Goal: Task Accomplishment & Management: Manage account settings

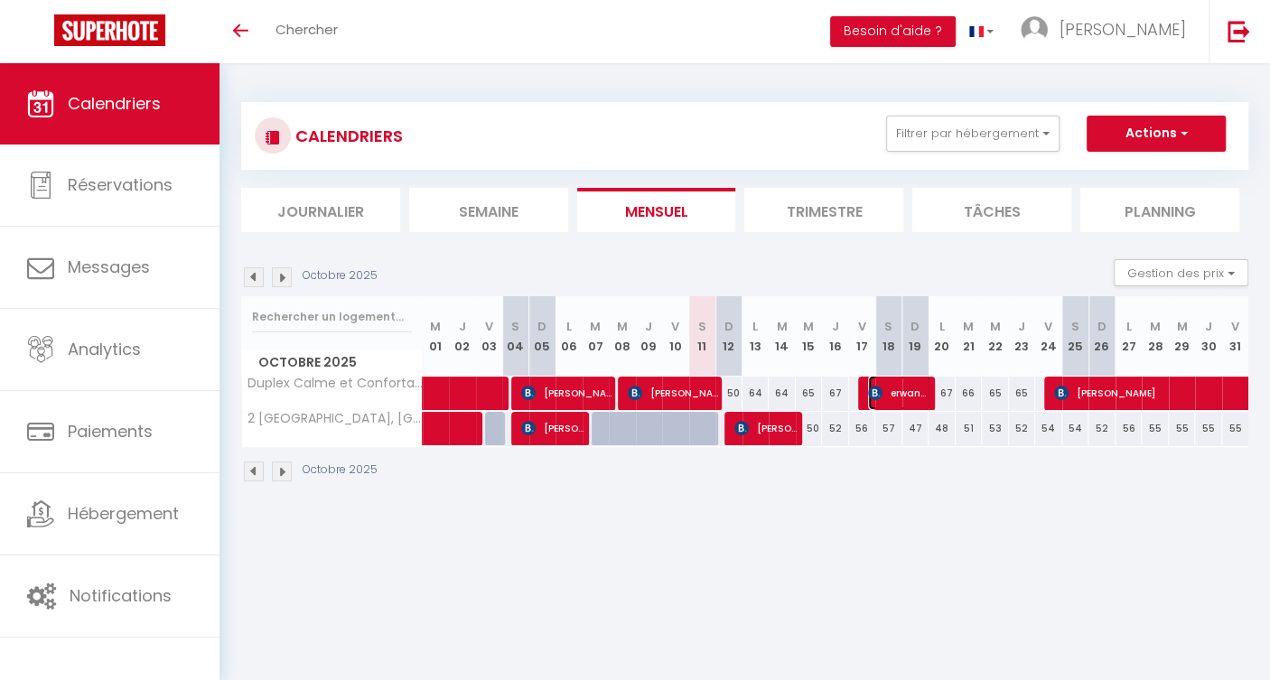
click at [897, 394] on span "erwann elevage de kerscoff Mr [PERSON_NAME]" at bounding box center [899, 393] width 63 height 34
select select "OK"
select select "KO"
select select "0"
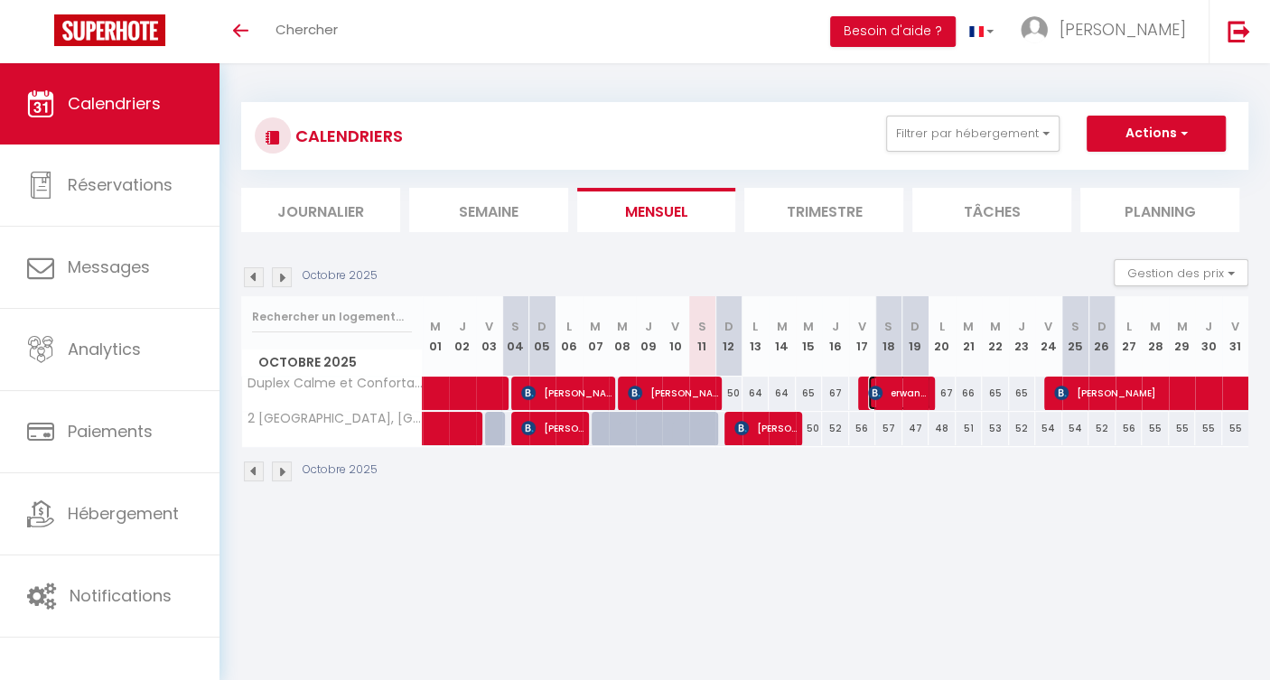
select select "1"
select select
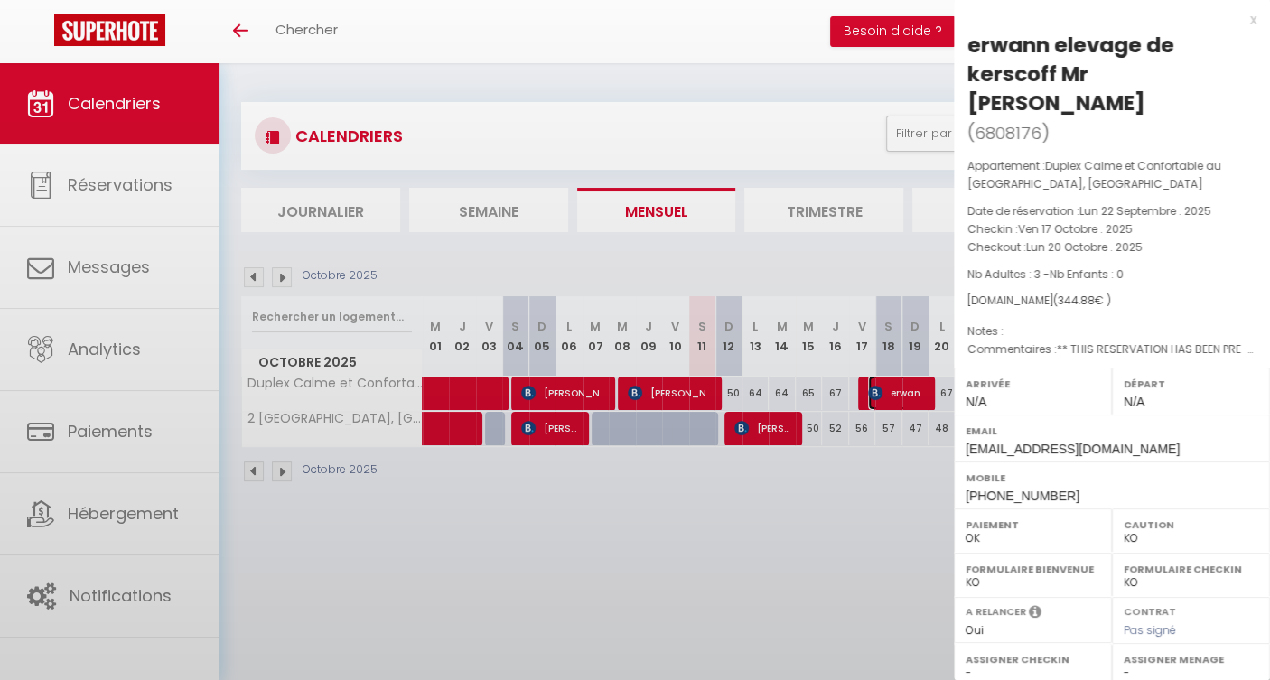
select select "15383"
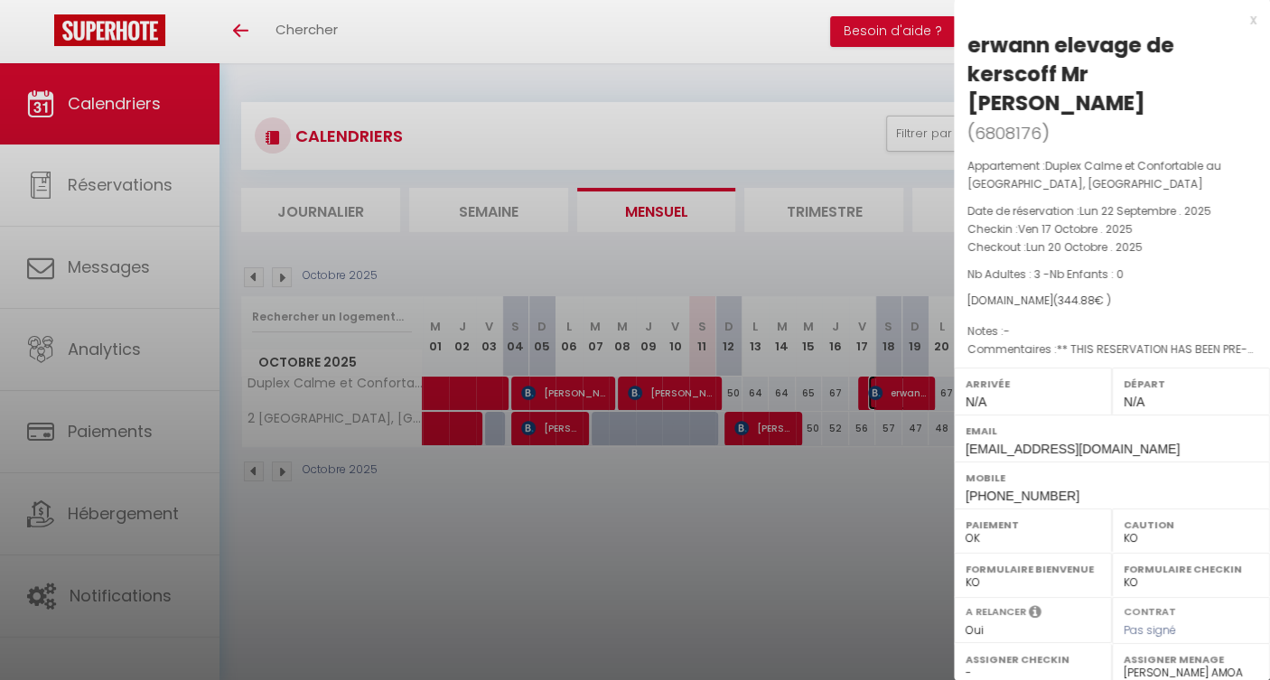
scroll to position [230, 0]
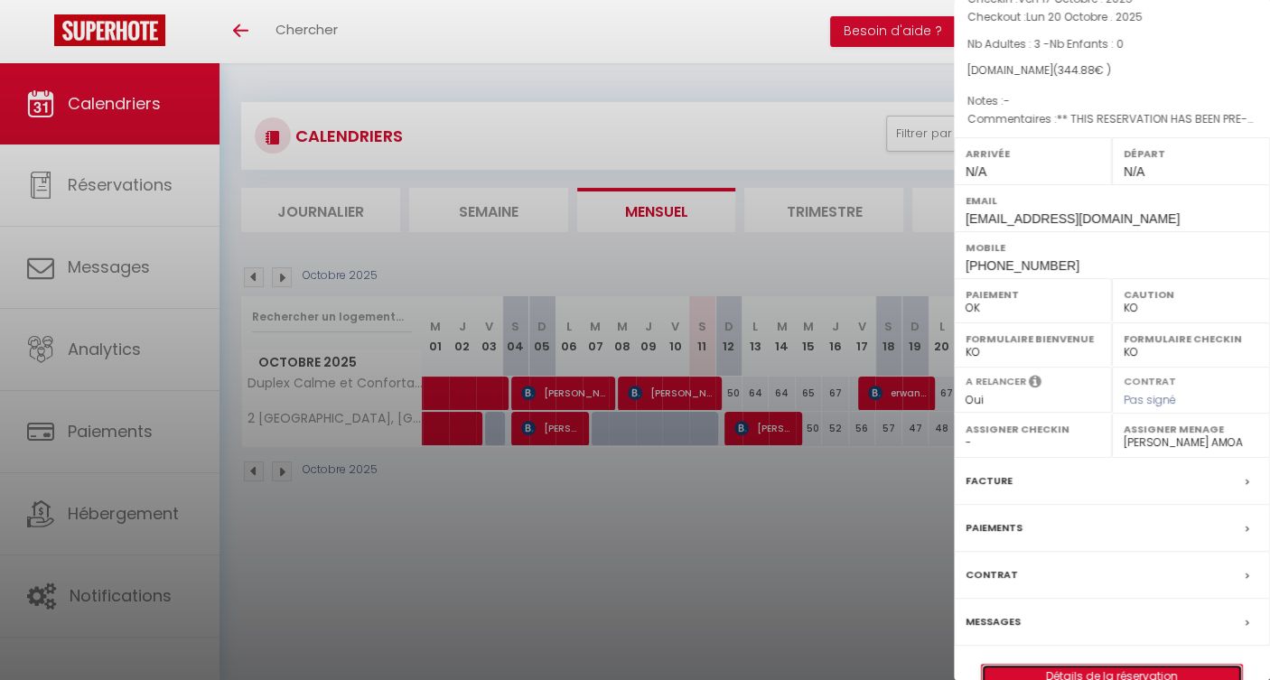
click at [1118, 665] on link "Détails de la réservation" at bounding box center [1112, 676] width 260 height 23
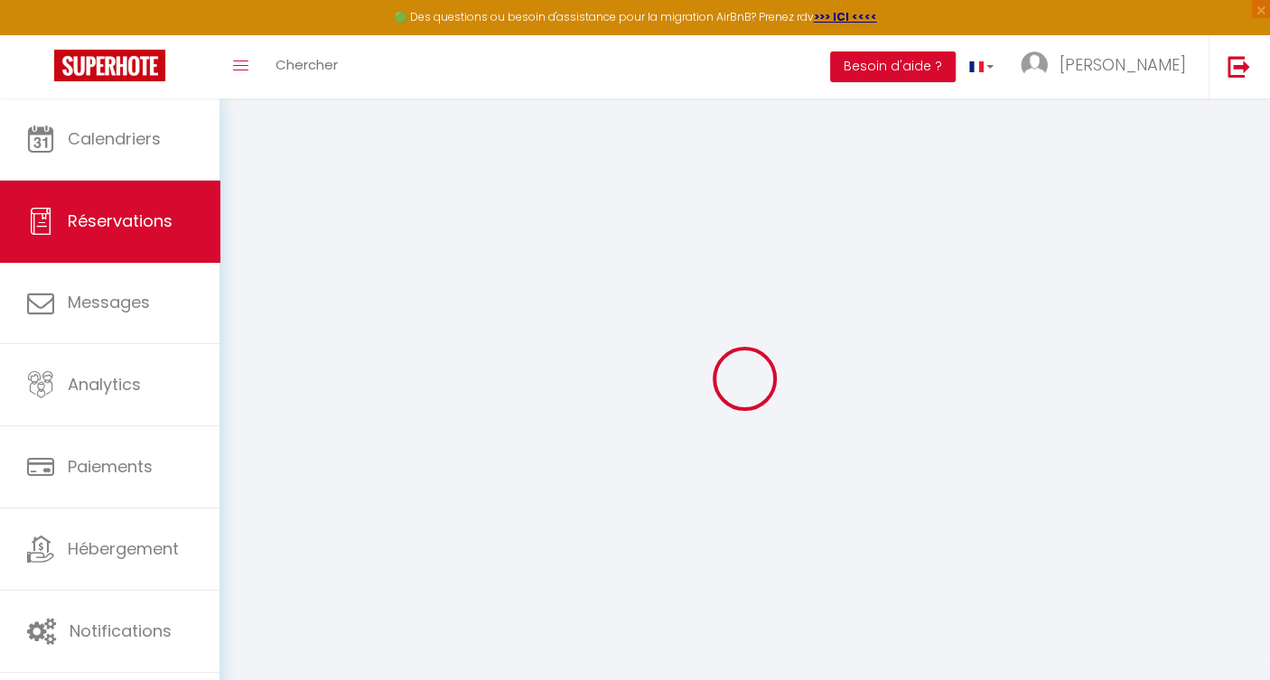
type input "erwann"
type input "elevage de kerscoff Mr [PERSON_NAME]"
type input "[EMAIL_ADDRESS][DOMAIN_NAME]"
type input "[PHONE_NUMBER]"
select select "FR"
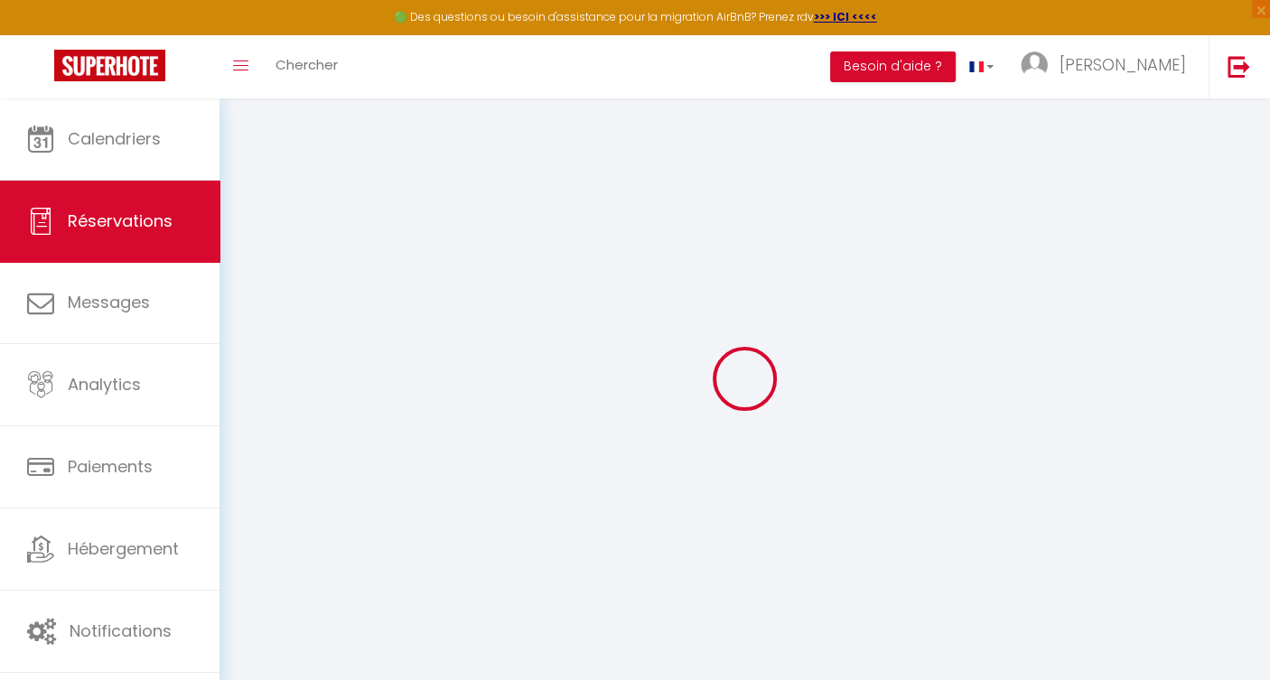
type input "49.79"
type input "4.83"
select select "39662"
select select "1"
select select
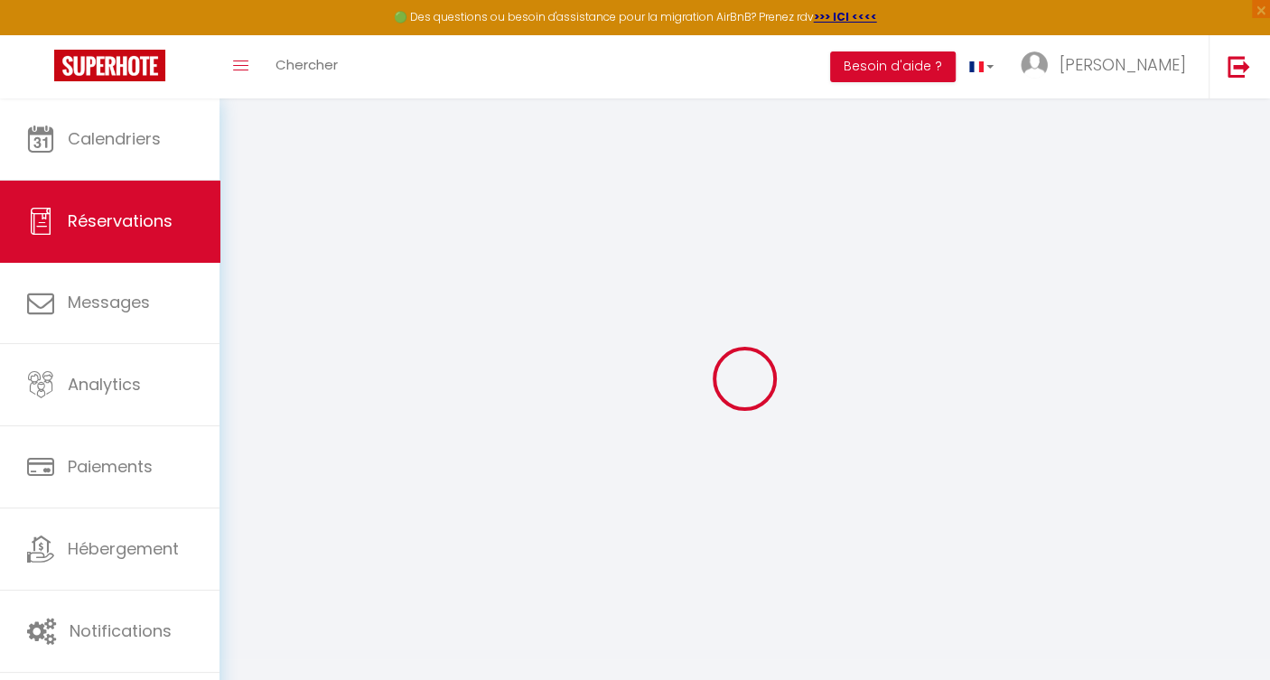
select select
type input "3"
select select "12"
select select
type input "258.93"
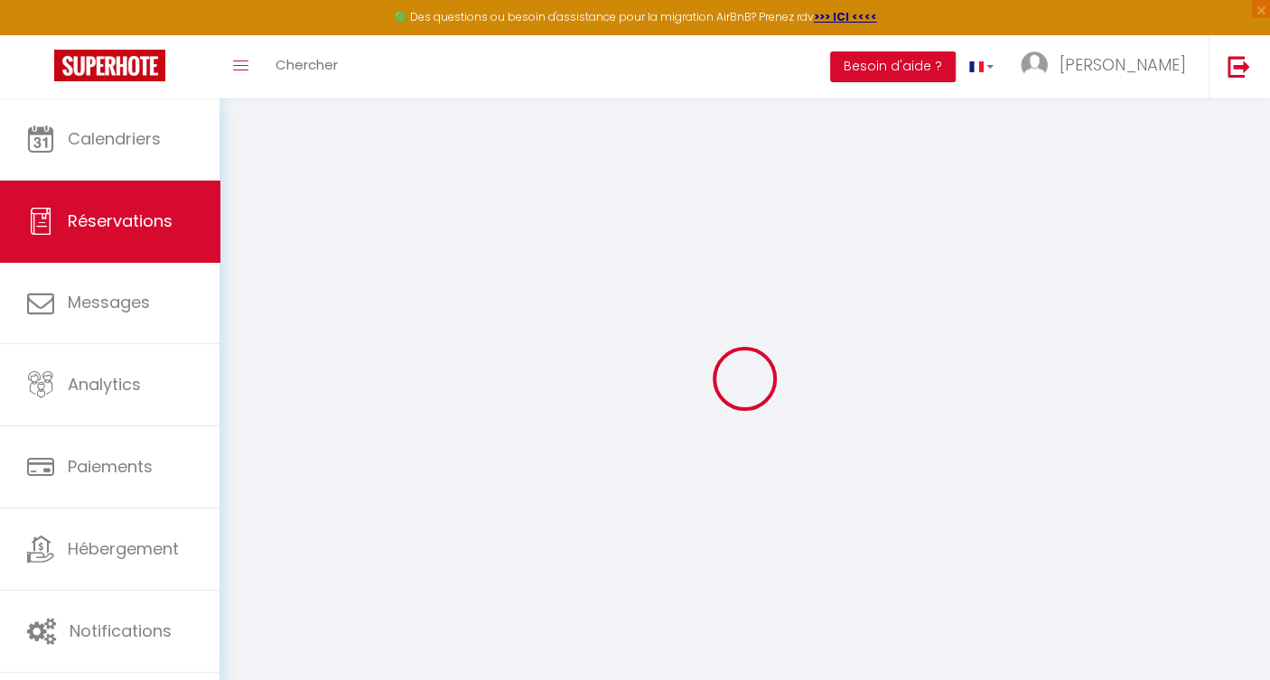
checkbox input "false"
type input "0"
select select "2"
type input "0"
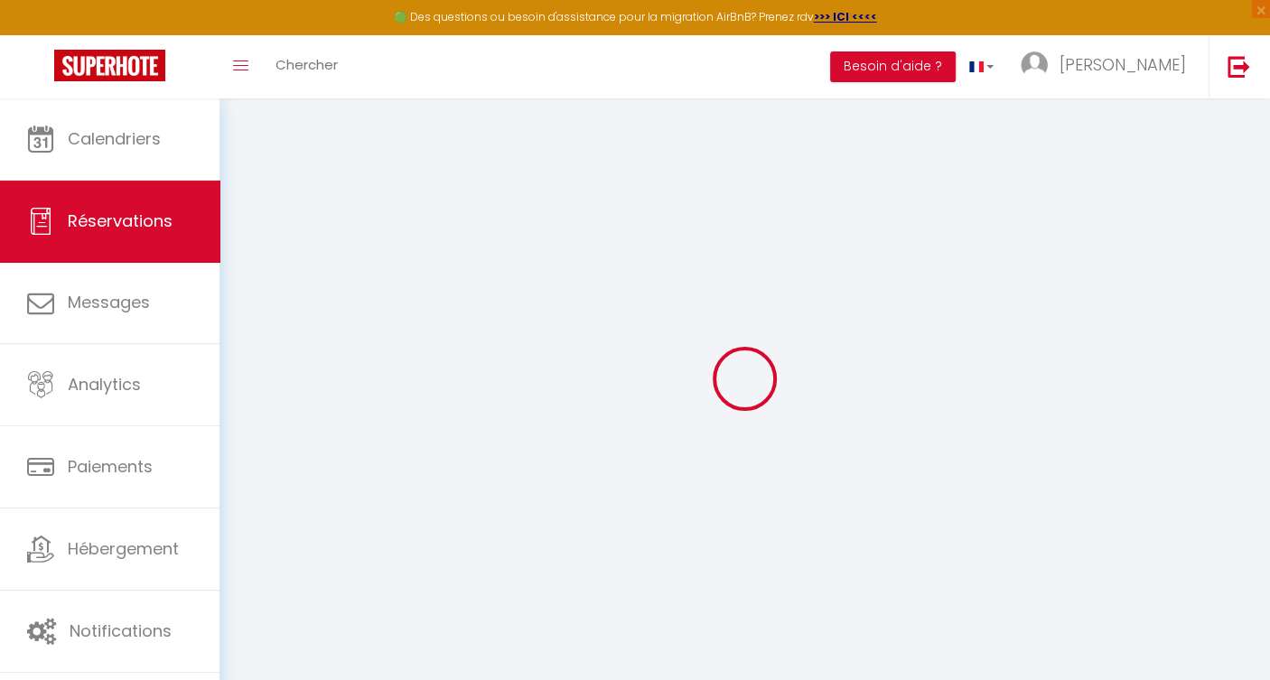
type input "0"
select select
select select "14"
checkbox input "false"
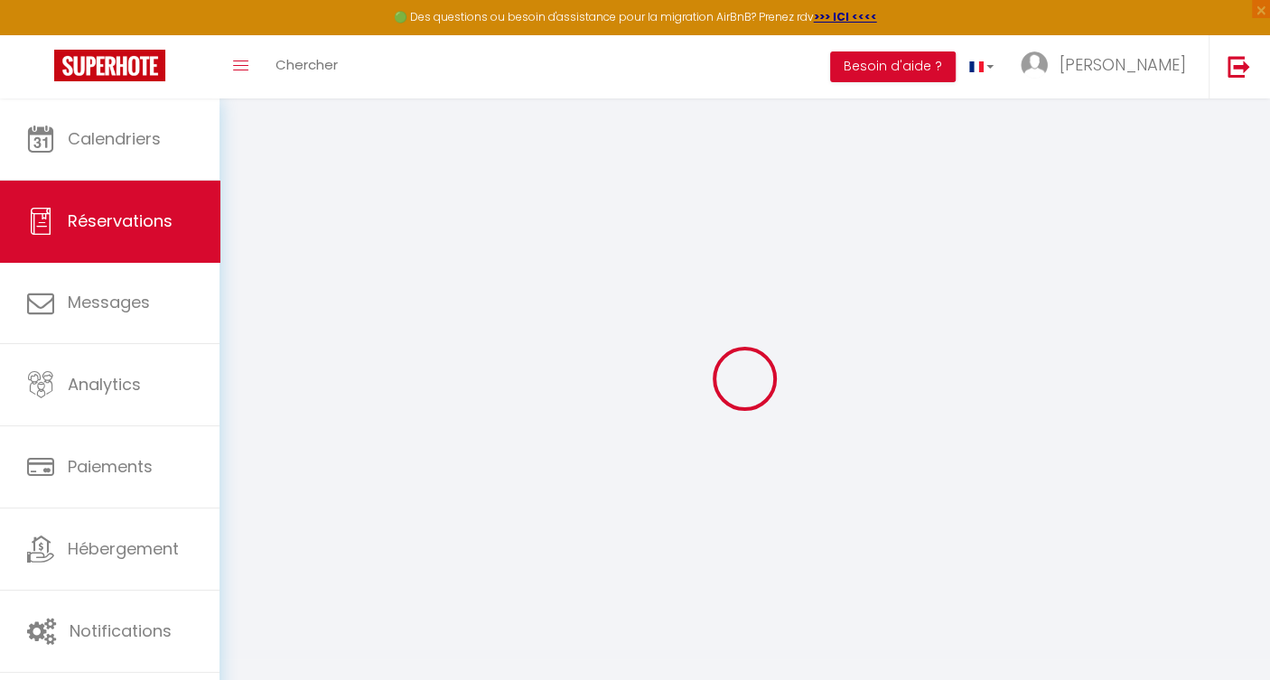
select select
checkbox input "false"
select select
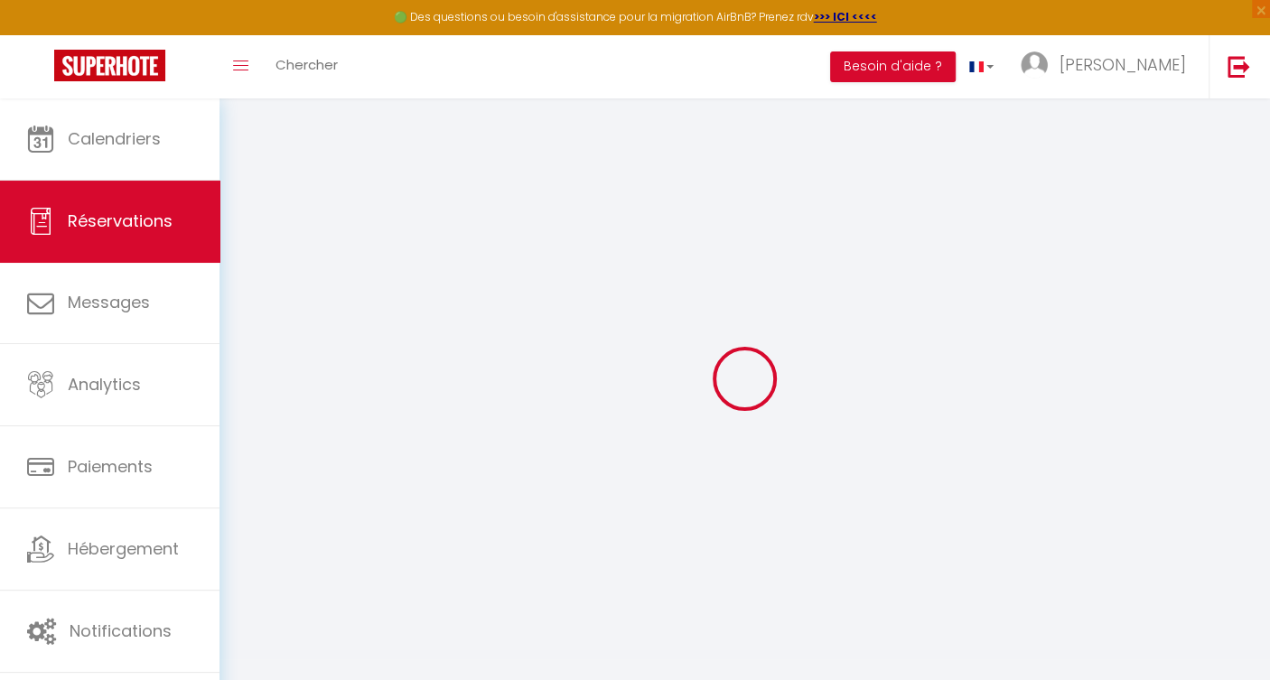
checkbox input "false"
type textarea "** THIS RESERVATION HAS BEEN PRE-PAID ** Reservation has a cancellation grace p…"
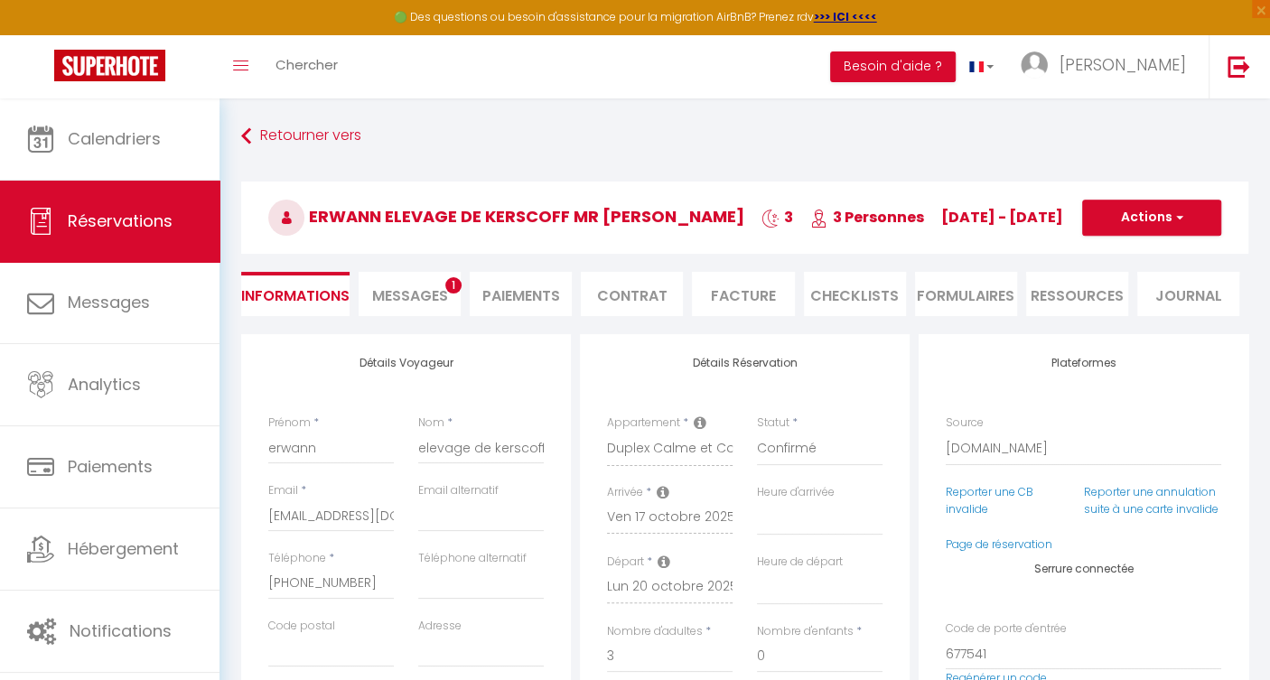
type input "73"
type input "12.95"
select select
checkbox input "false"
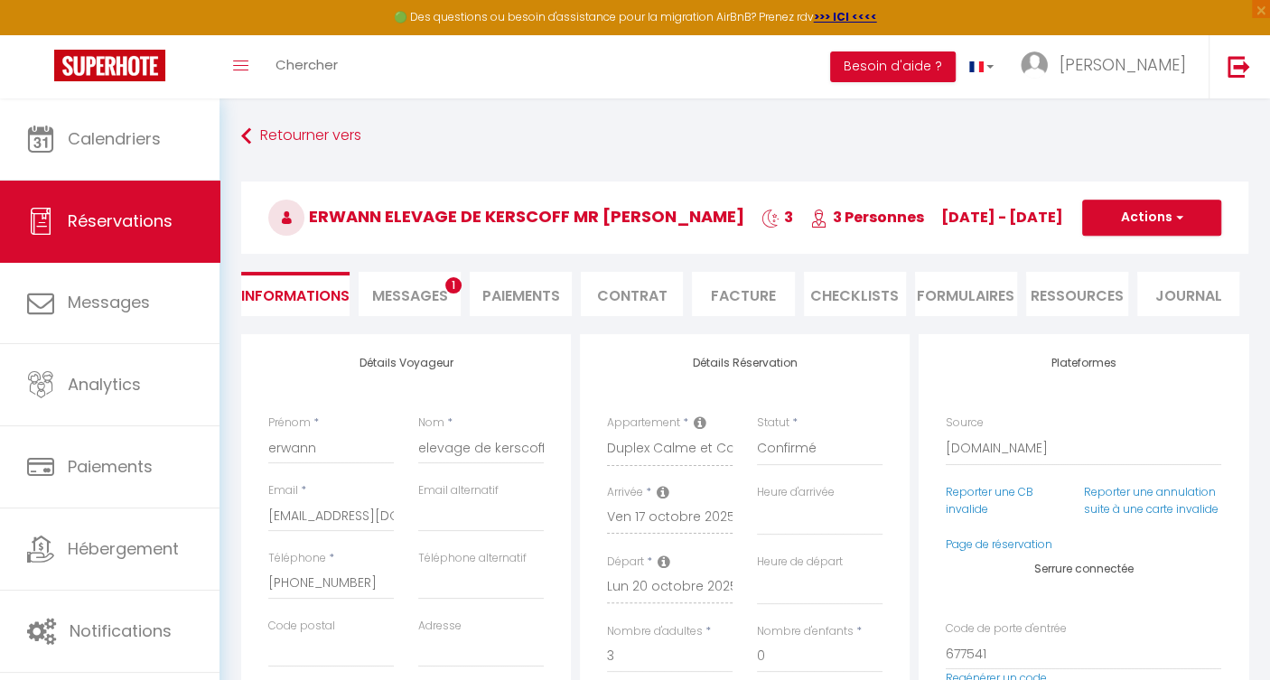
select select
checkbox input "false"
click at [415, 295] on span "Messages" at bounding box center [410, 295] width 76 height 21
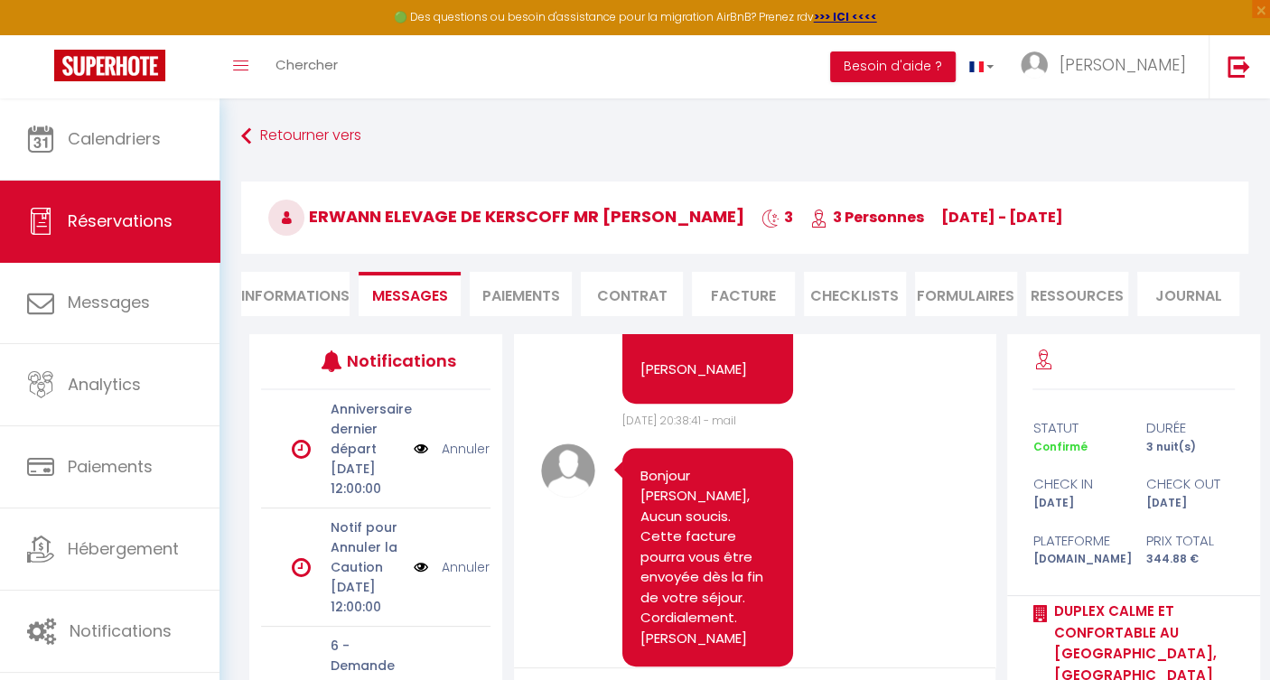
scroll to position [964, 0]
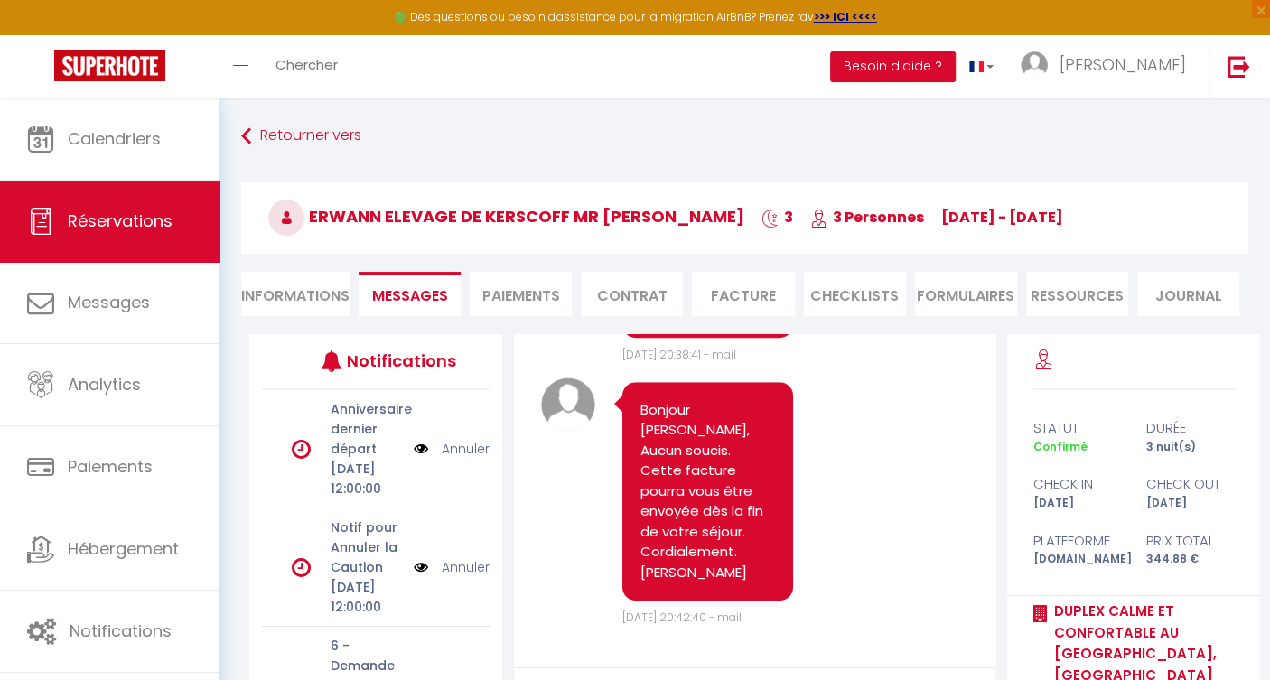
click at [1085, 287] on li "Ressources" at bounding box center [1077, 294] width 102 height 44
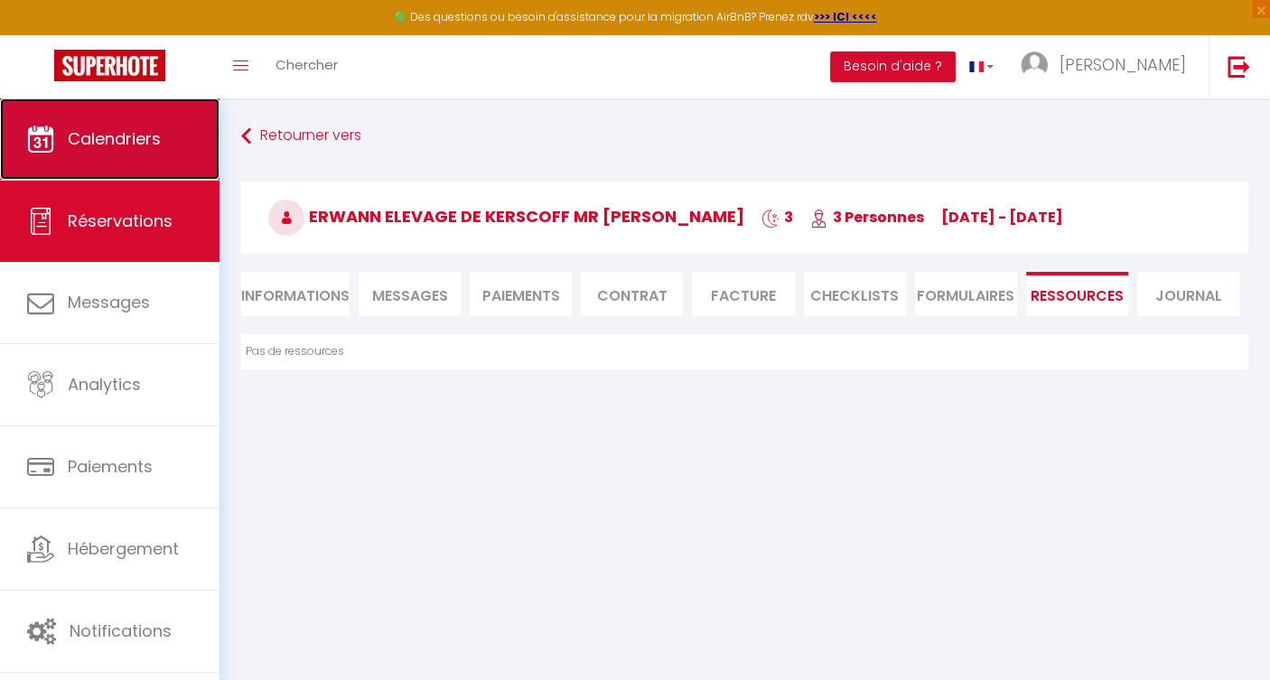
click at [138, 151] on link "Calendriers" at bounding box center [109, 138] width 219 height 81
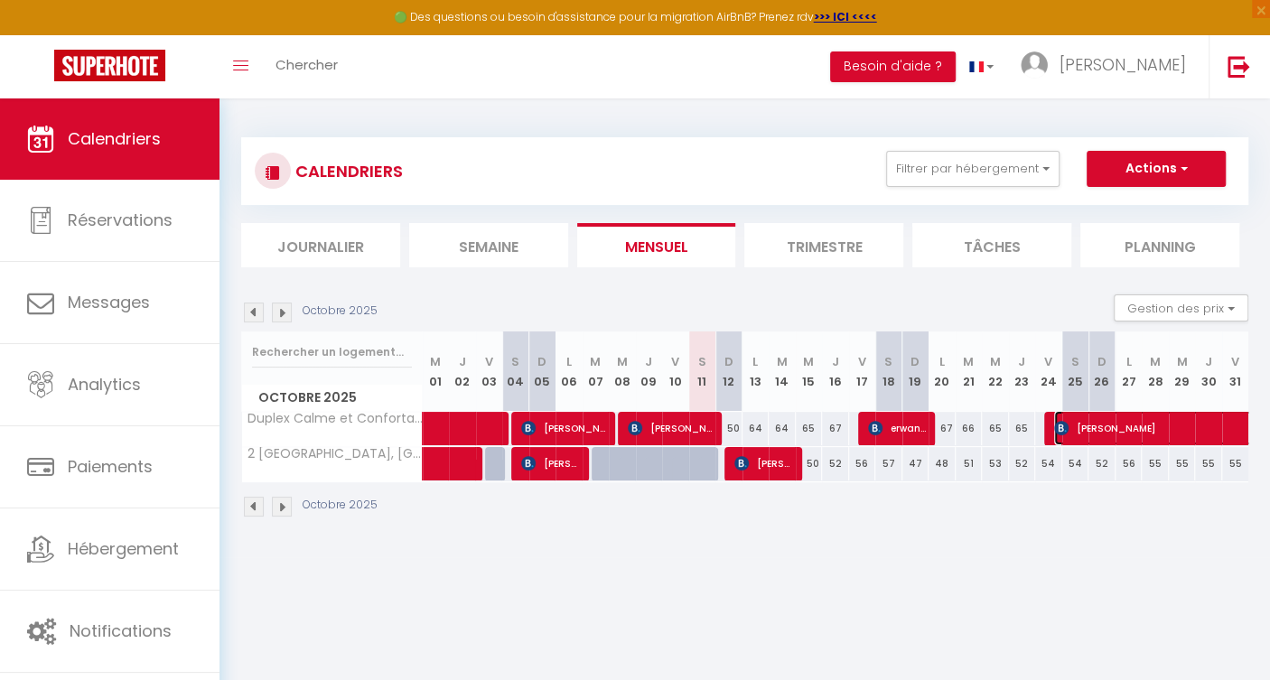
click at [1102, 427] on span "[PERSON_NAME]" at bounding box center [1241, 428] width 374 height 34
select select "OK"
select select "KO"
select select "0"
select select "1"
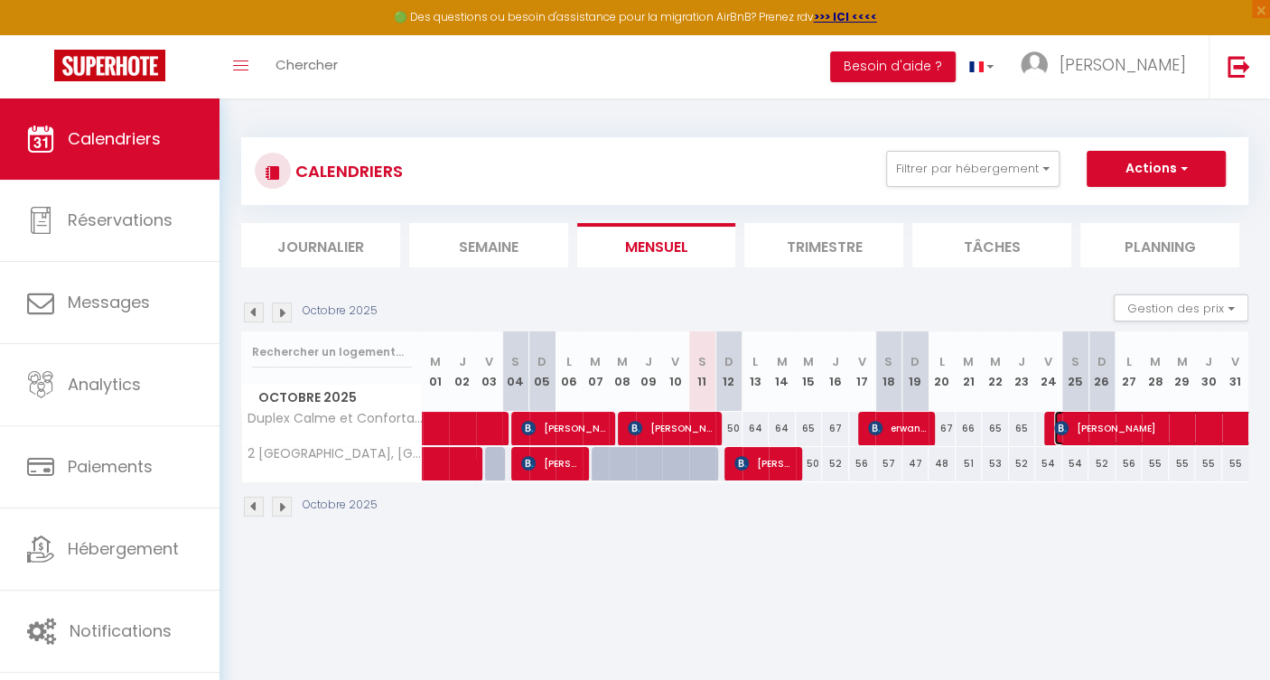
select select "1"
select select
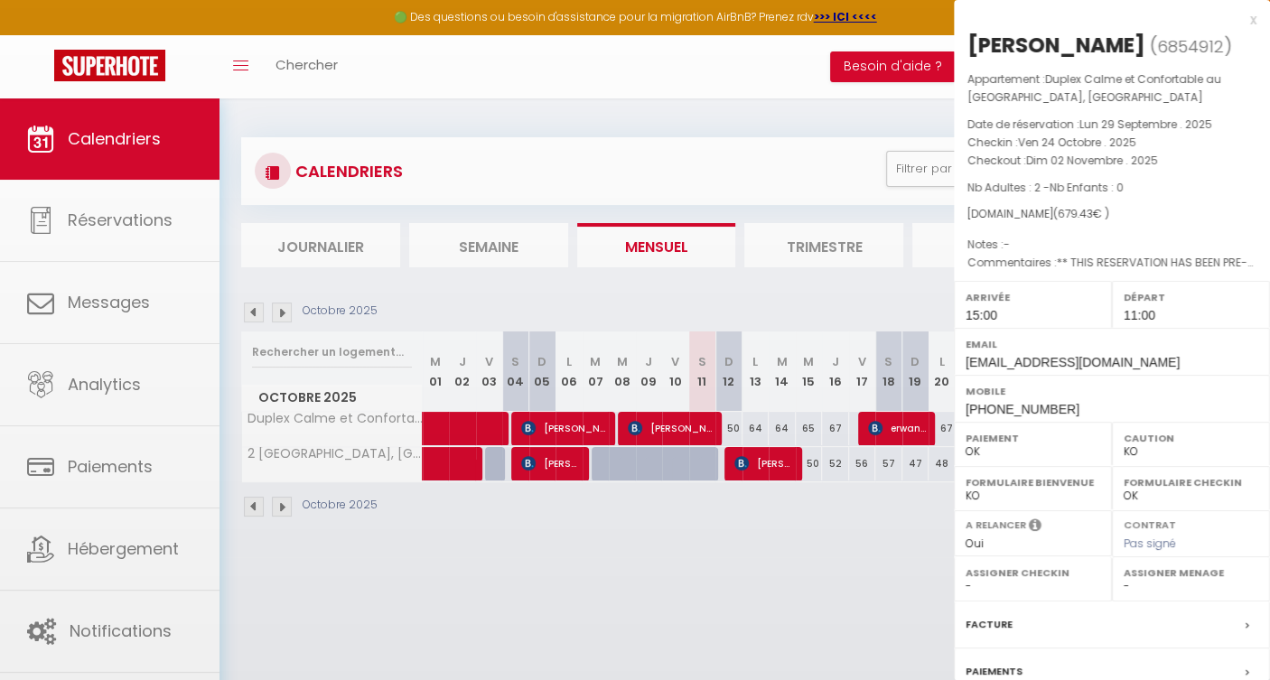
select select "15383"
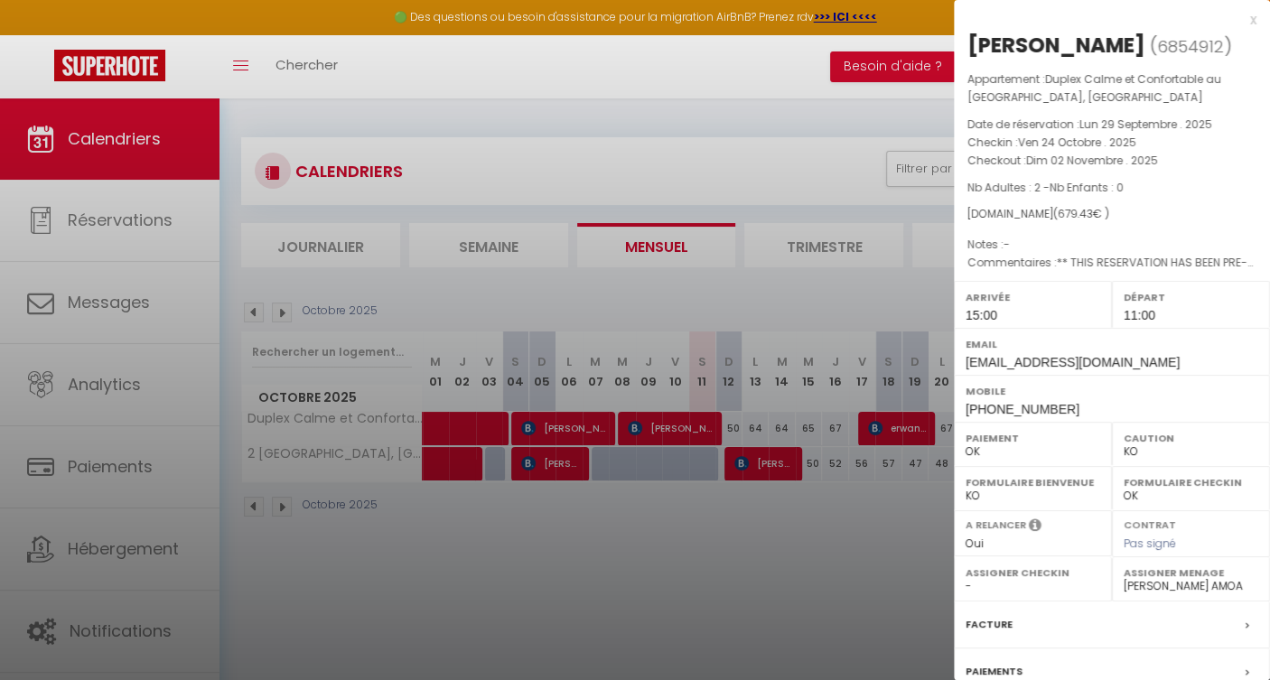
scroll to position [173, 0]
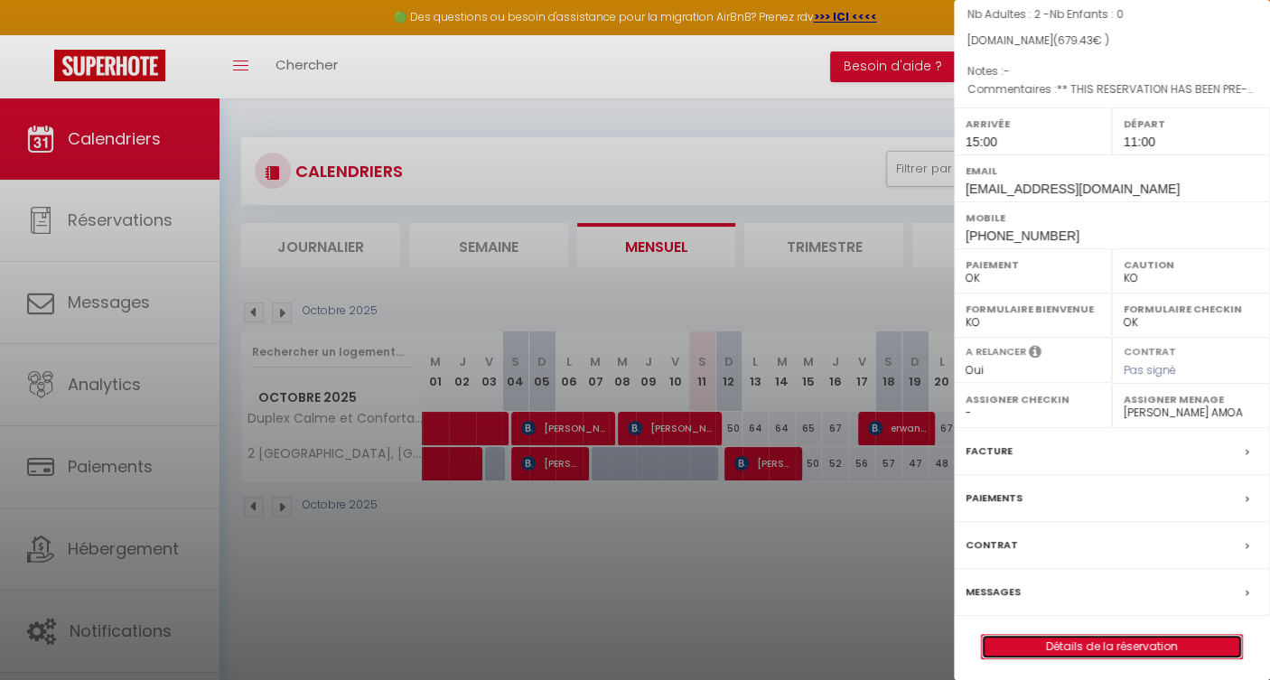
click at [1133, 635] on link "Détails de la réservation" at bounding box center [1112, 646] width 260 height 23
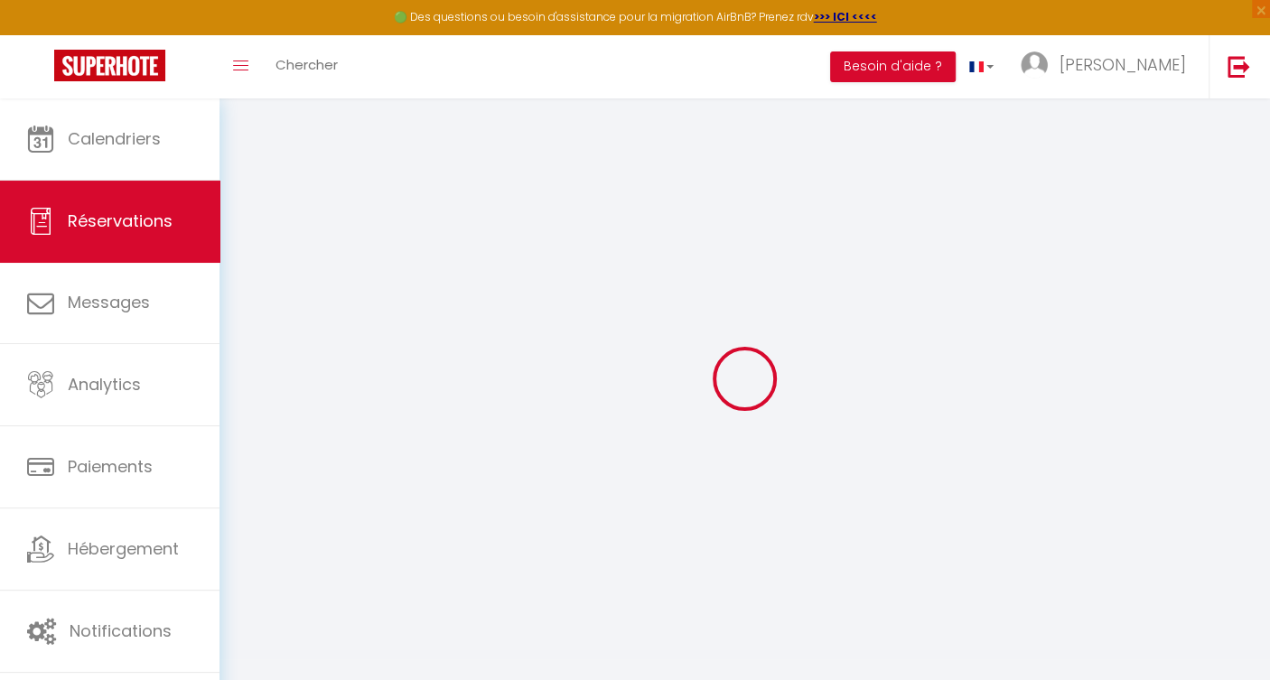
type input "[PERSON_NAME]"
type input "Pinto"
type input "[EMAIL_ADDRESS][DOMAIN_NAME]"
type input "[PHONE_NUMBER]"
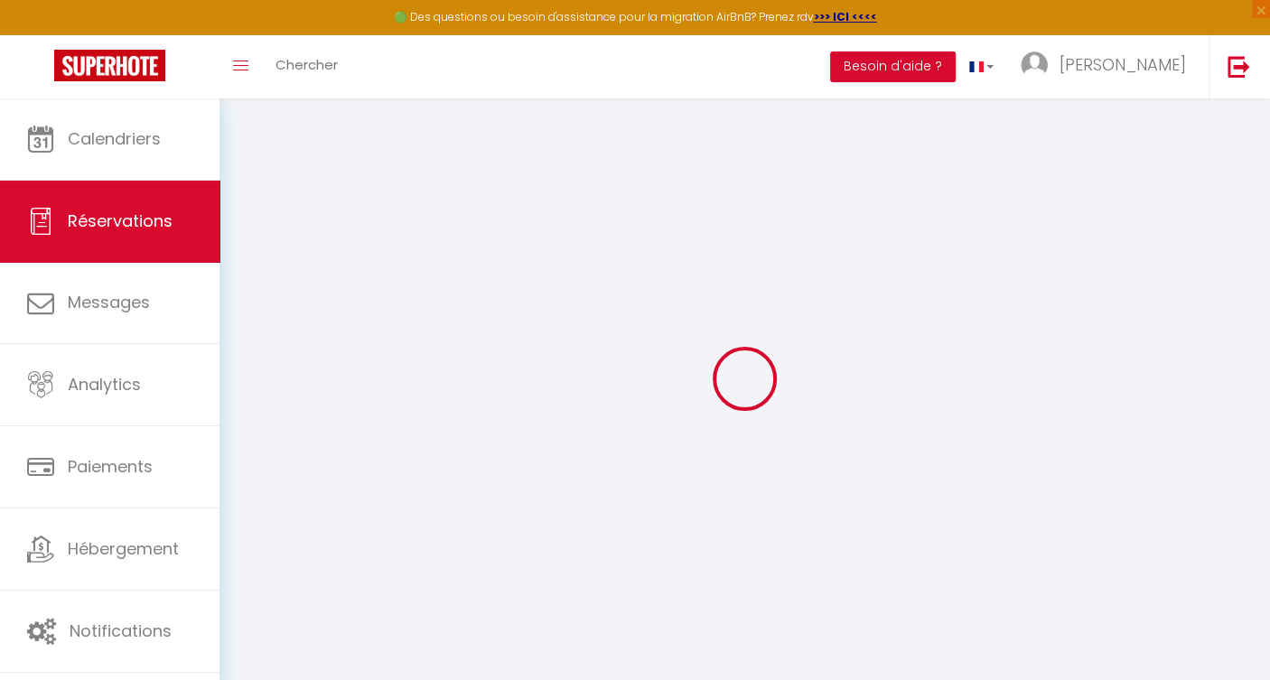
type input "0749795163"
select select "FR"
type input "97.58"
type input "9.51"
select select "39662"
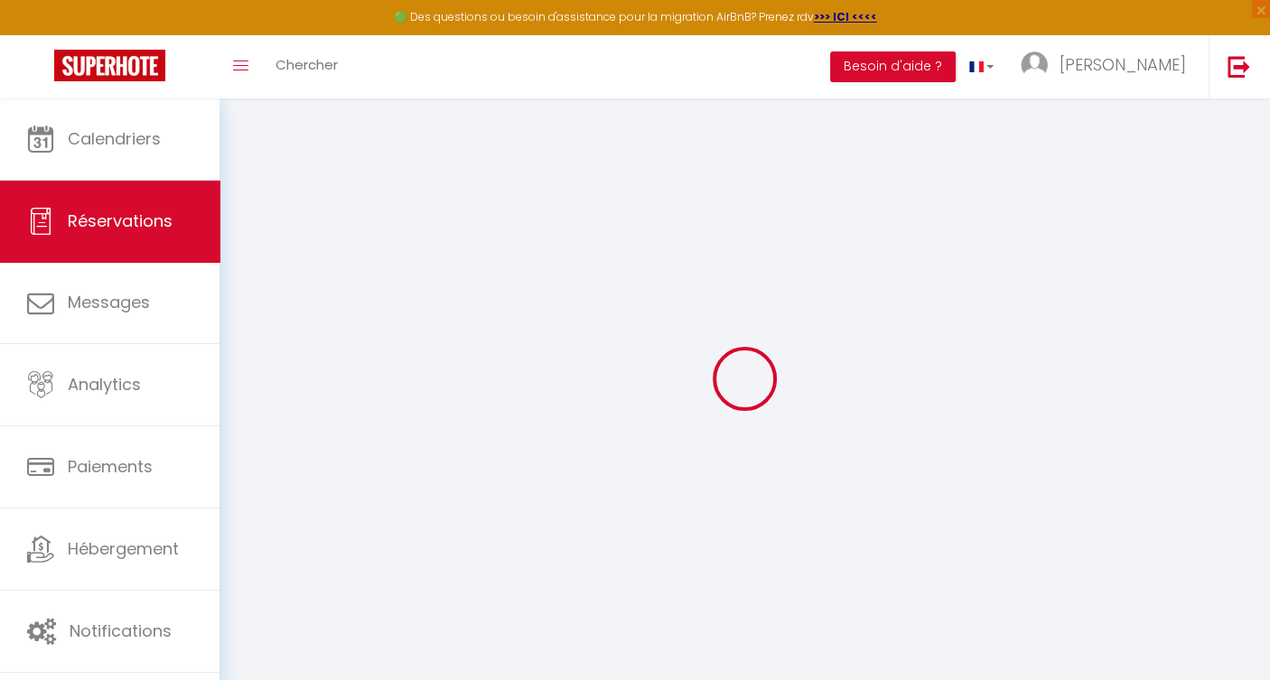
select select "1"
select select
type input "2"
select select "12"
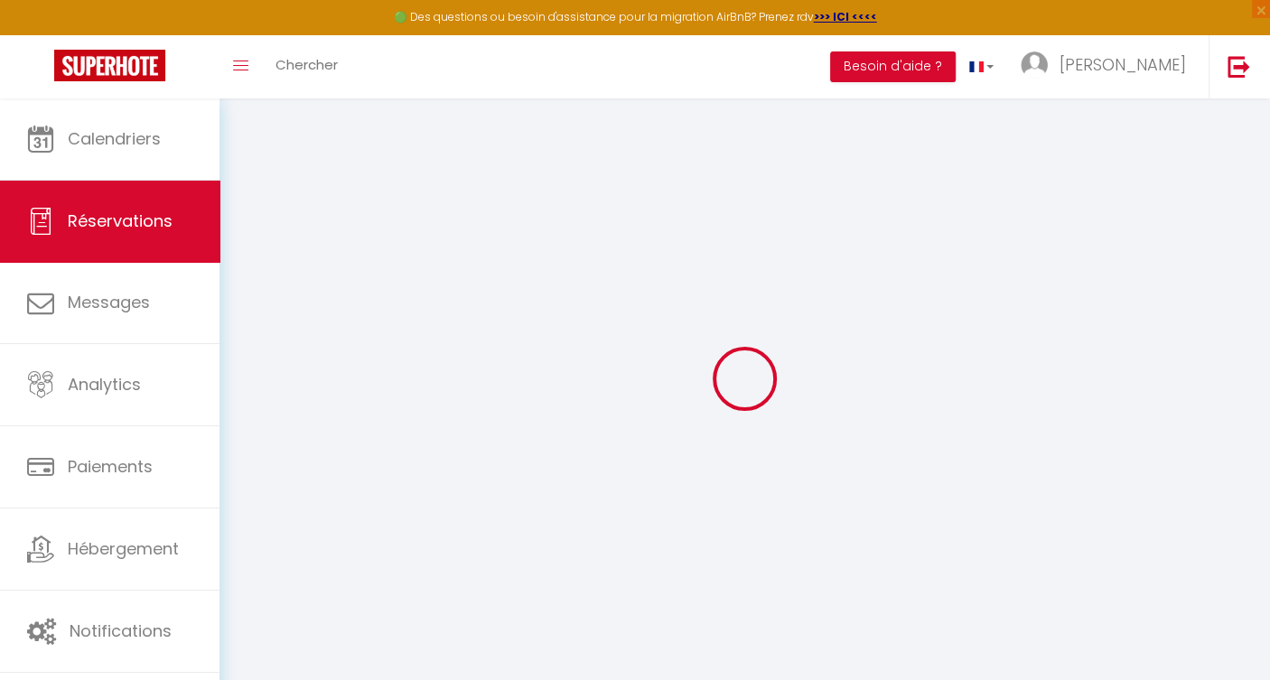
select select
type input "577.55"
checkbox input "false"
type input "0"
select select "2"
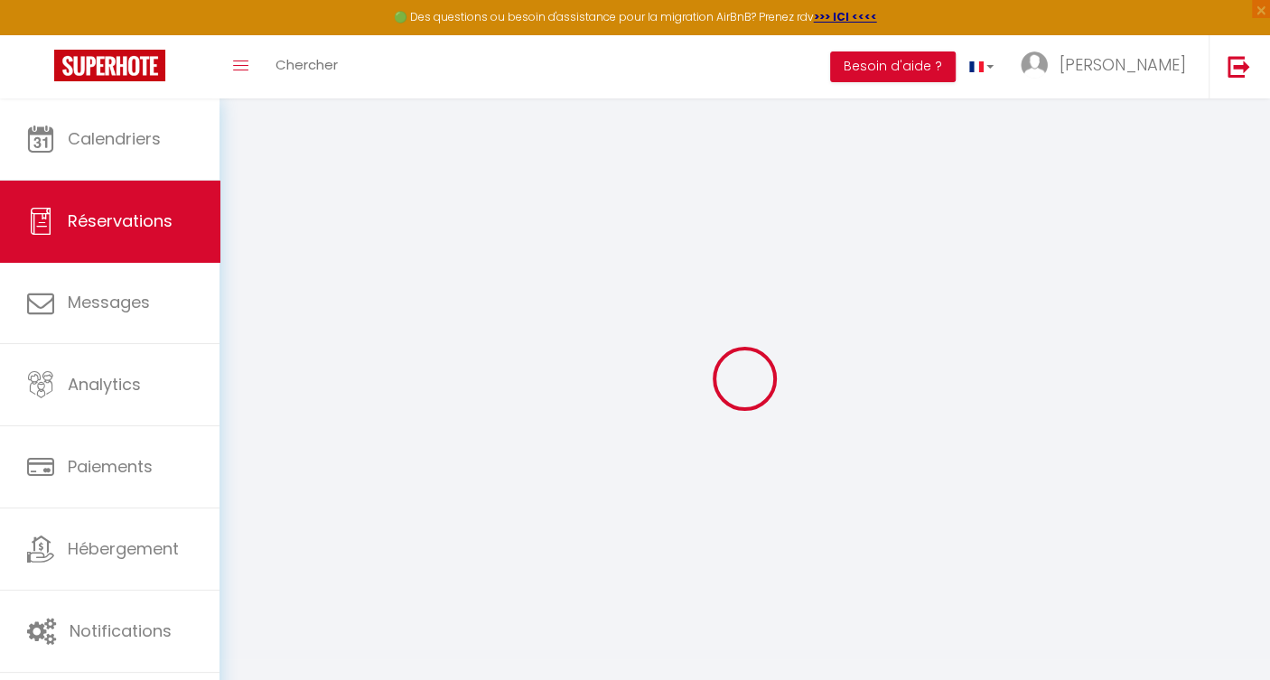
type input "0"
select select
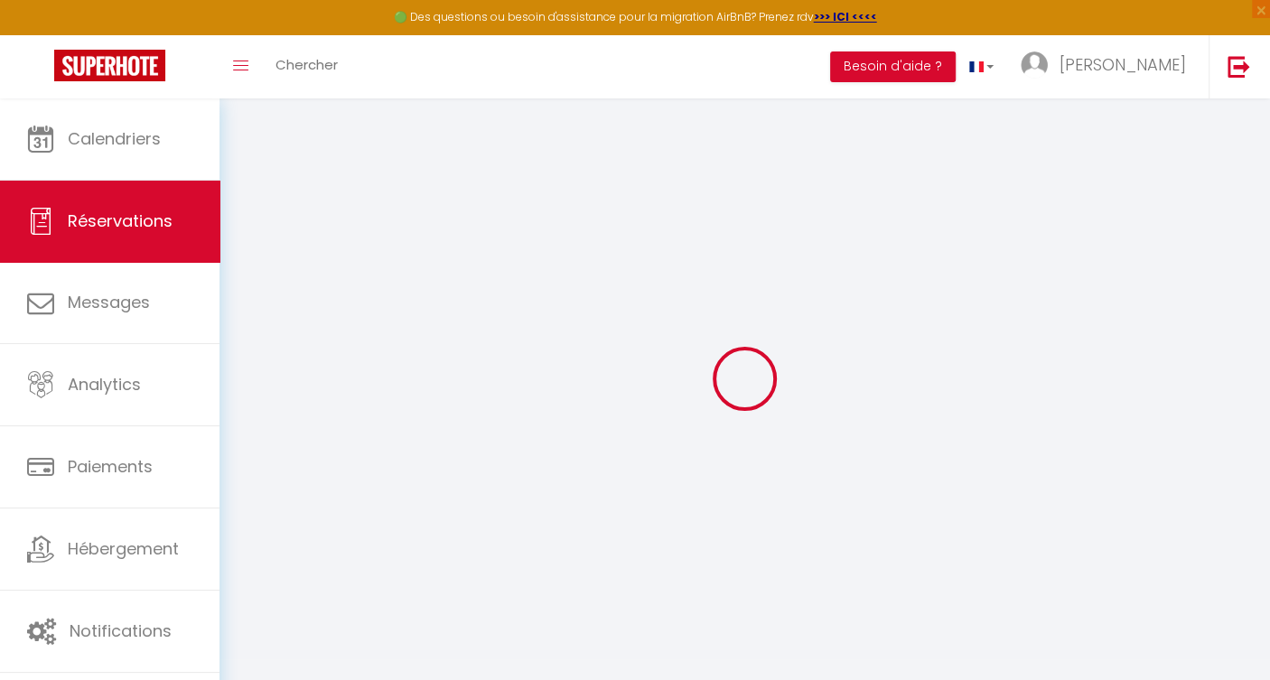
select select "14"
checkbox input "false"
select select
checkbox input "false"
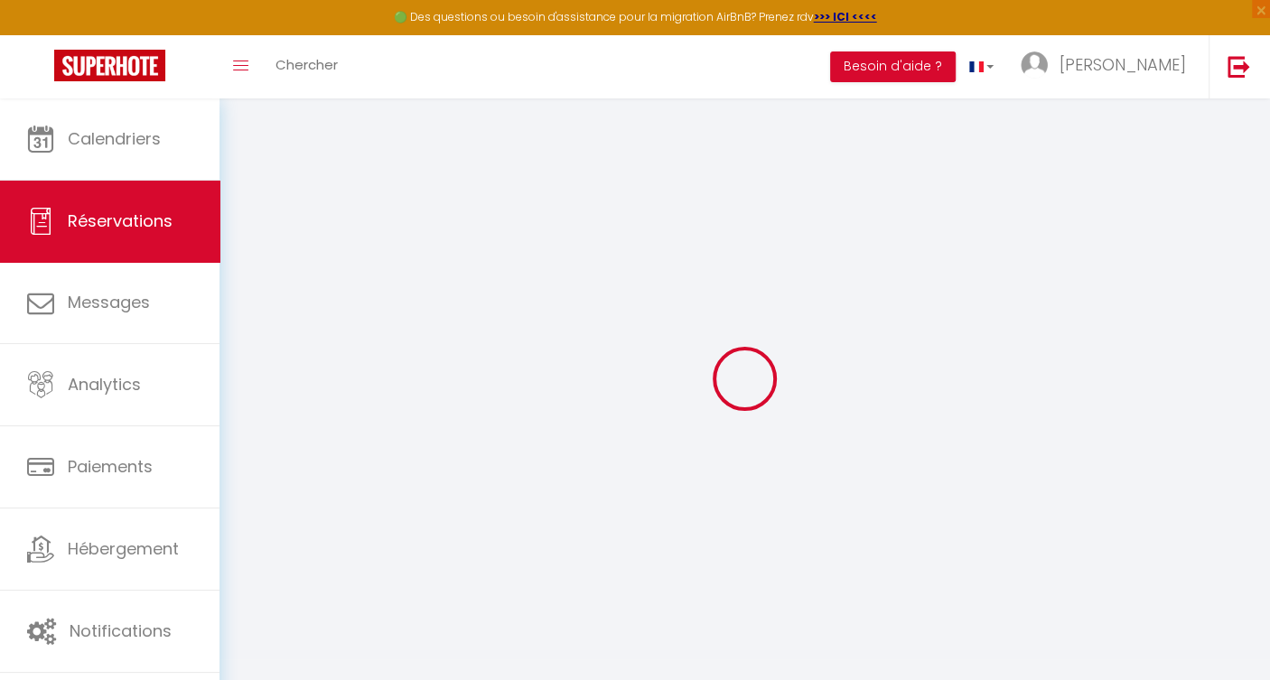
select select
checkbox input "false"
type textarea "** THIS RESERVATION HAS BEEN PRE-PAID ** Approximate time of arrival: between 1…"
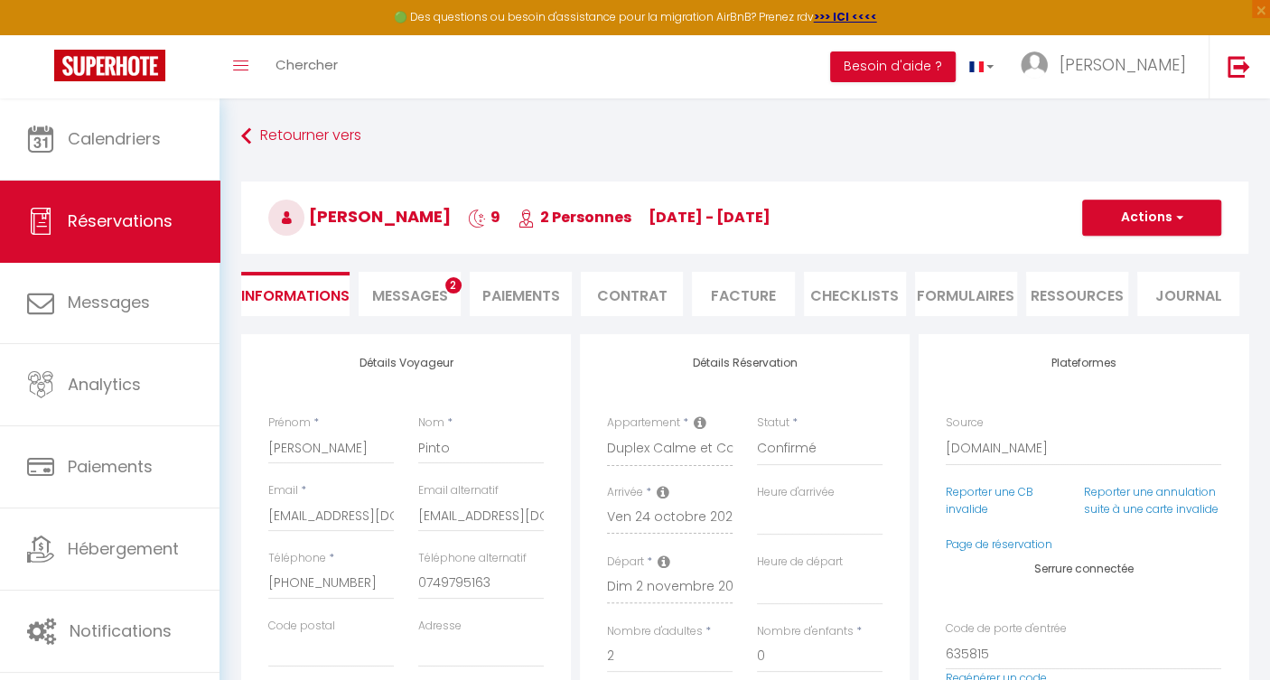
type input "73"
type input "28.88"
select select
checkbox input "false"
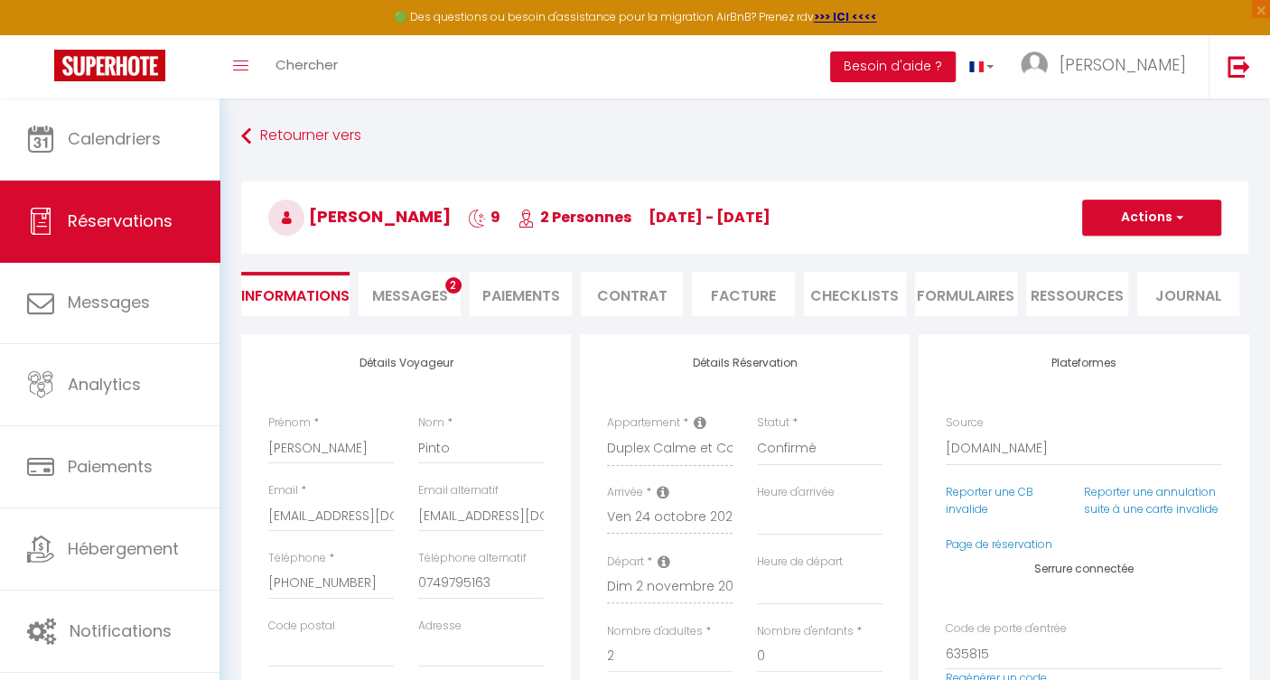
select select "15:00"
select select "11:00"
click at [403, 299] on span "Messages" at bounding box center [410, 295] width 76 height 21
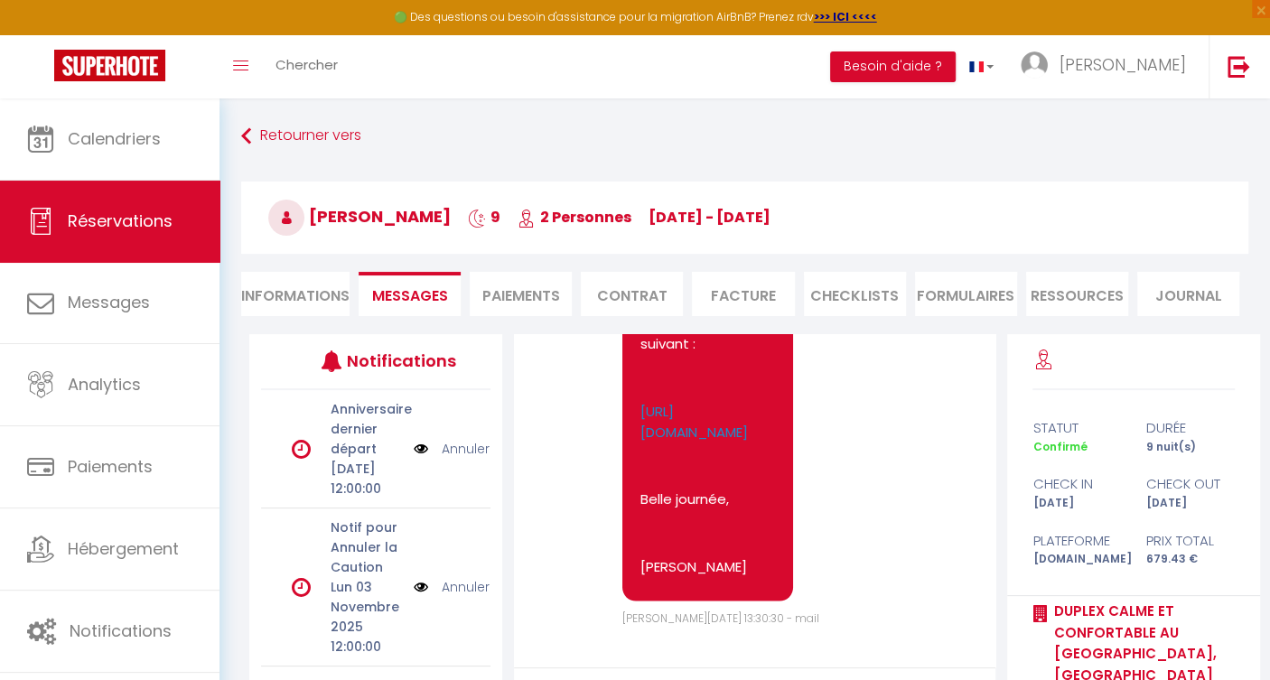
scroll to position [2307, 0]
click at [1059, 294] on li "Ressources" at bounding box center [1077, 294] width 102 height 44
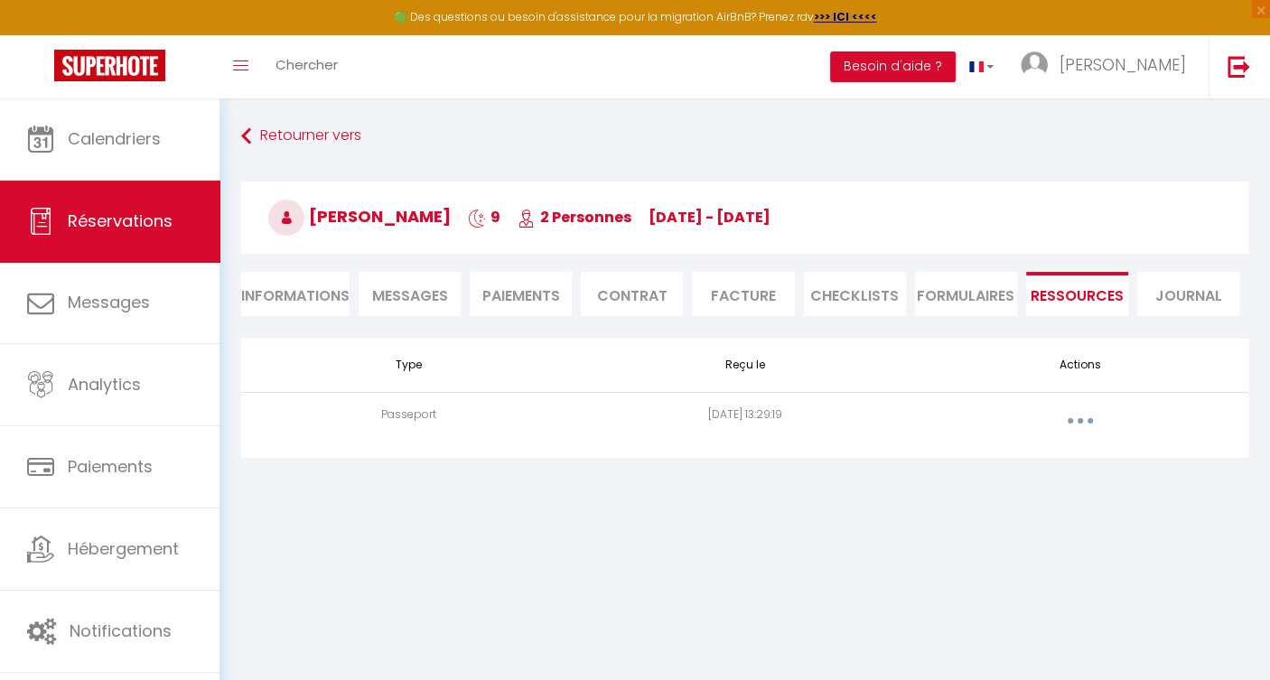
click at [1085, 424] on button "button" at bounding box center [1080, 420] width 51 height 29
click at [1063, 460] on link "Voir le document" at bounding box center [1032, 461] width 135 height 31
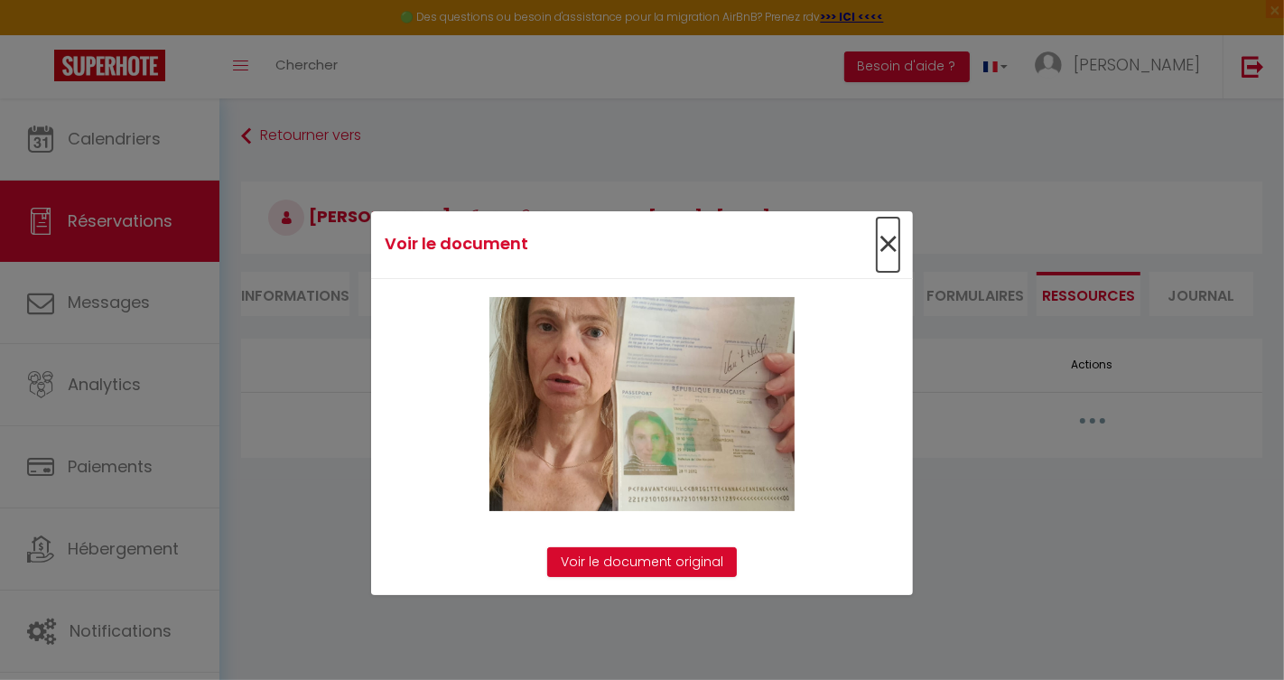
click at [880, 240] on span "×" at bounding box center [888, 245] width 23 height 54
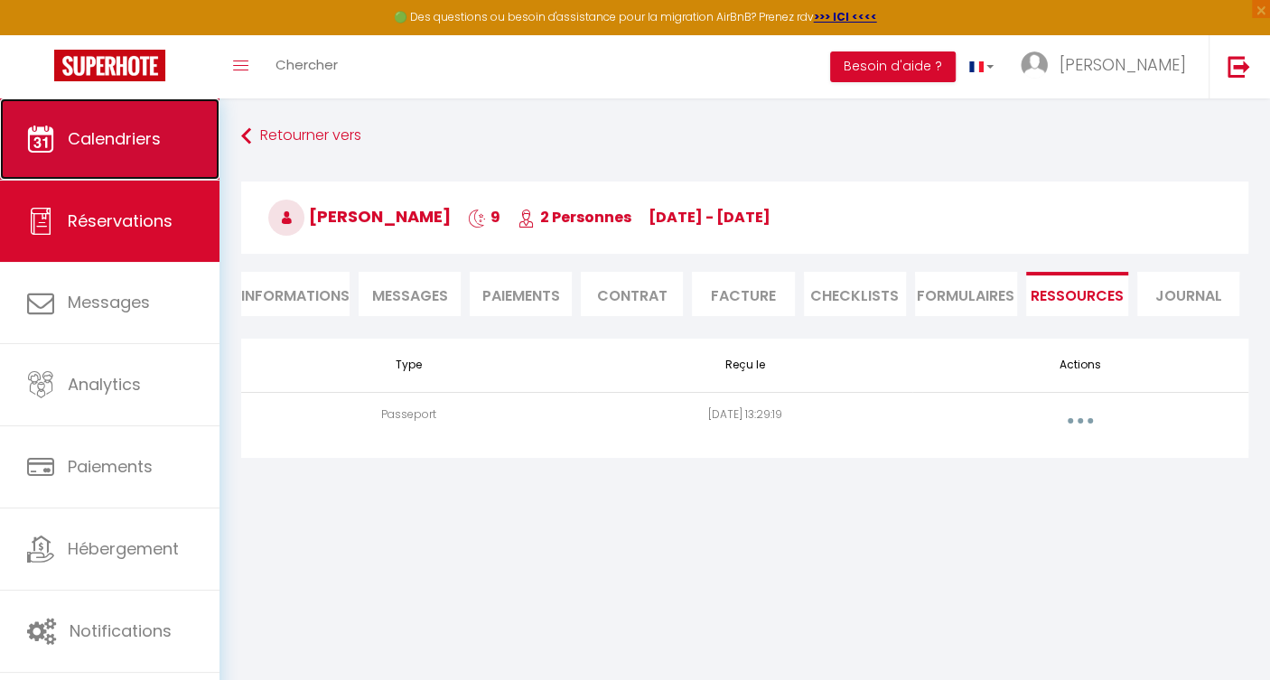
click at [139, 134] on span "Calendriers" at bounding box center [114, 138] width 93 height 23
